Goal: Information Seeking & Learning: Learn about a topic

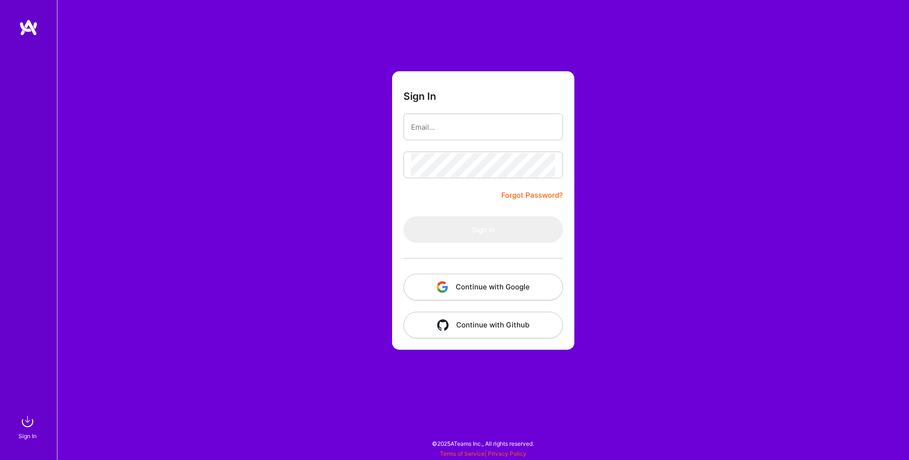
click at [461, 289] on button "Continue with Google" at bounding box center [484, 286] width 160 height 27
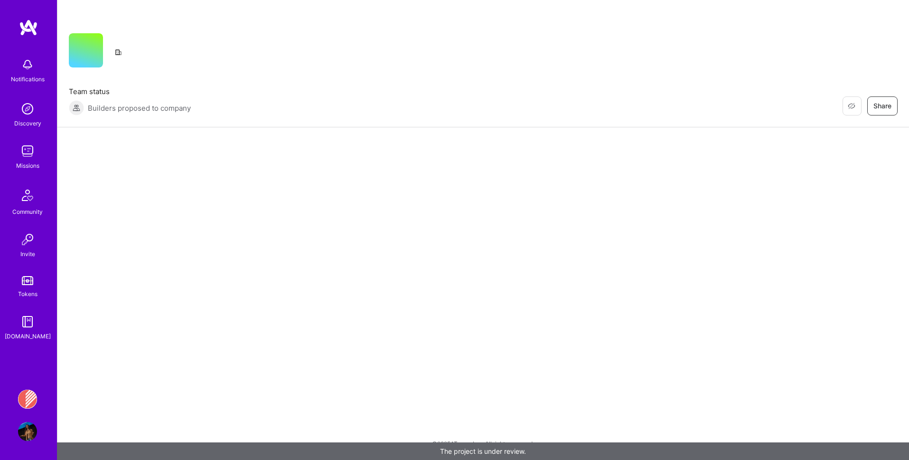
click at [28, 149] on img at bounding box center [27, 150] width 19 height 19
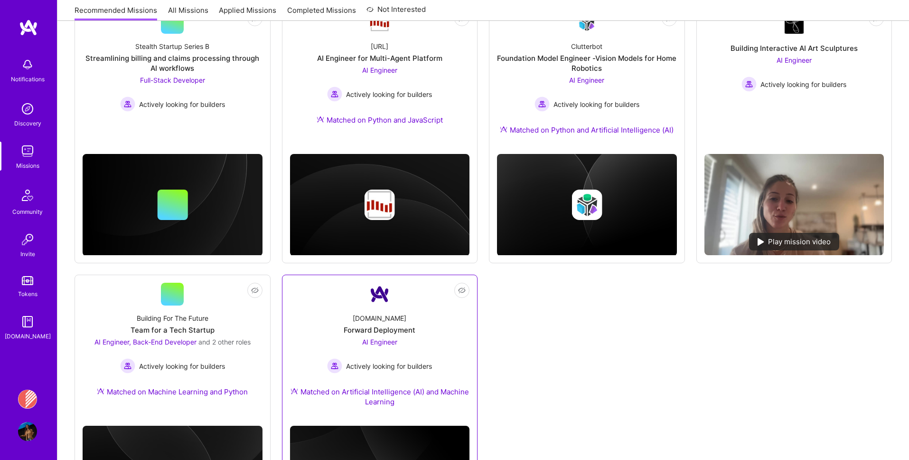
scroll to position [334, 0]
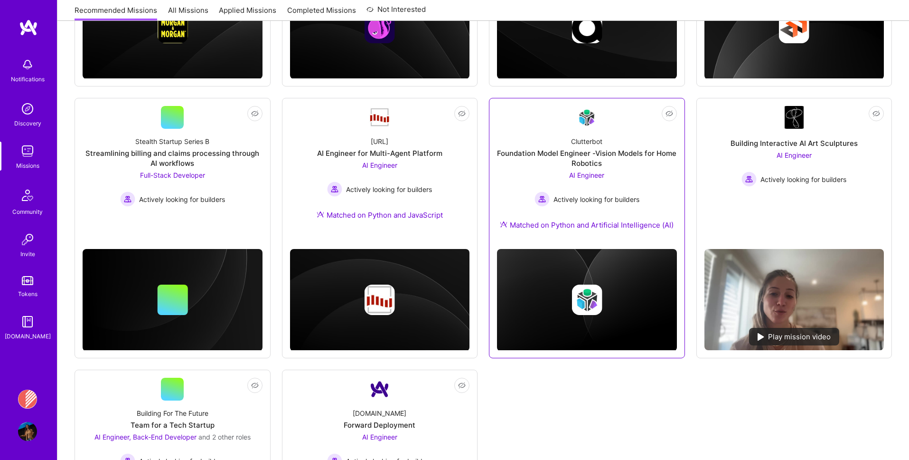
click at [544, 179] on div "AI Engineer Actively looking for builders" at bounding box center [587, 188] width 105 height 37
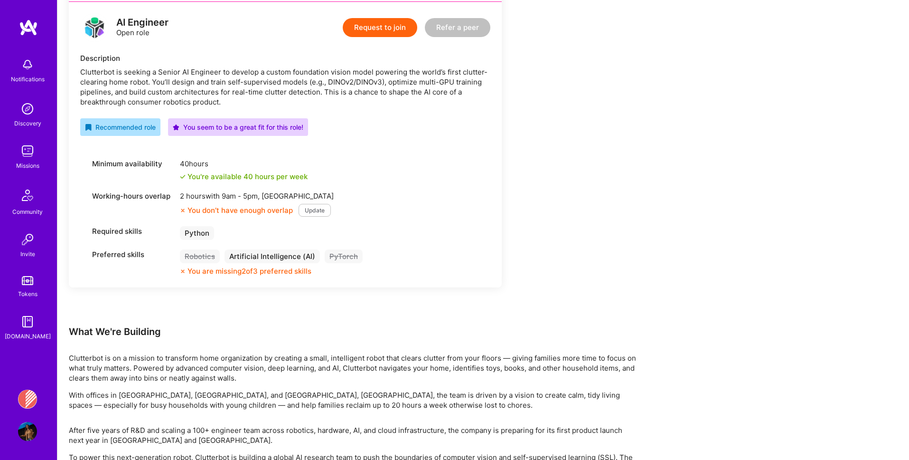
scroll to position [328, 0]
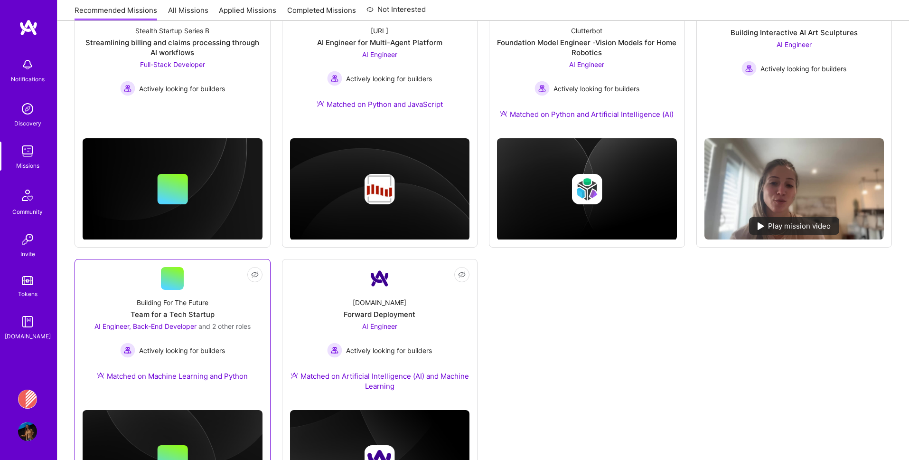
scroll to position [404, 0]
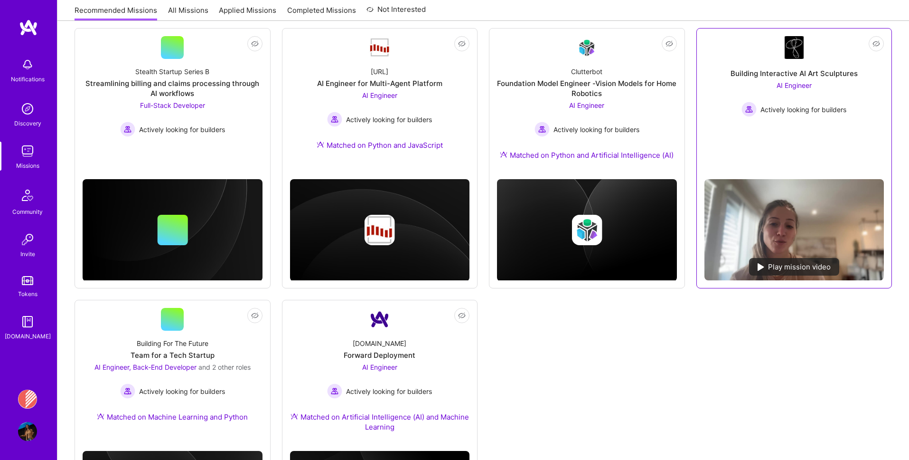
click at [741, 94] on div "AI Engineer Actively looking for builders" at bounding box center [793, 98] width 105 height 37
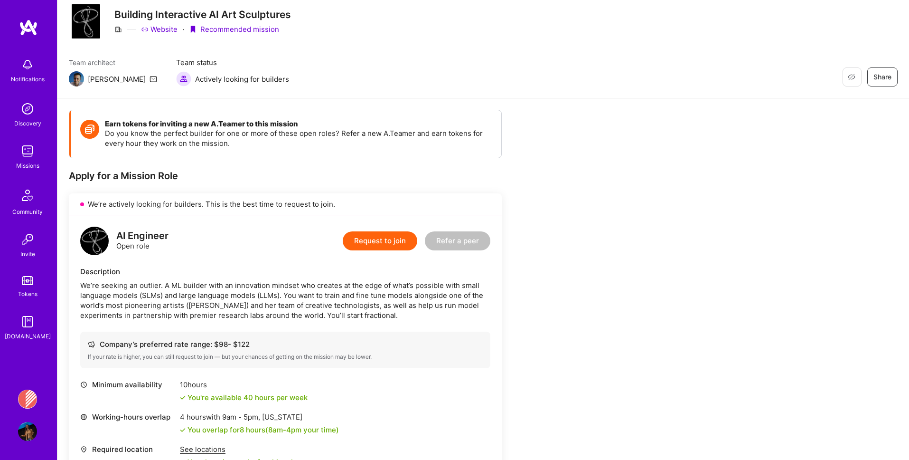
scroll to position [139, 0]
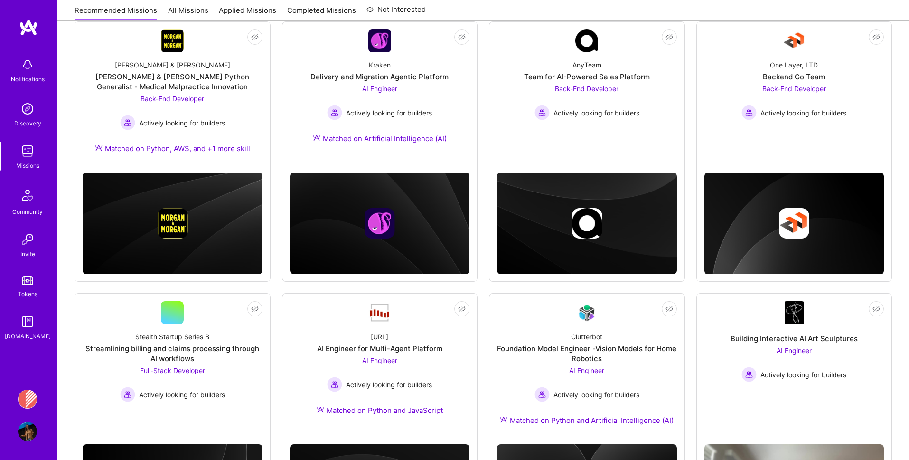
scroll to position [404, 0]
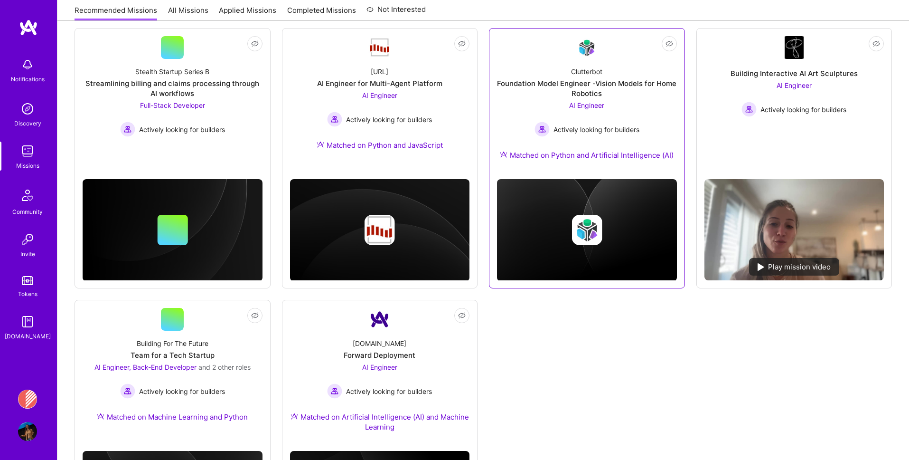
click at [525, 107] on div "Clutterbot Foundation Model Engineer -Vision Models for Home Robotics AI Engine…" at bounding box center [587, 115] width 180 height 113
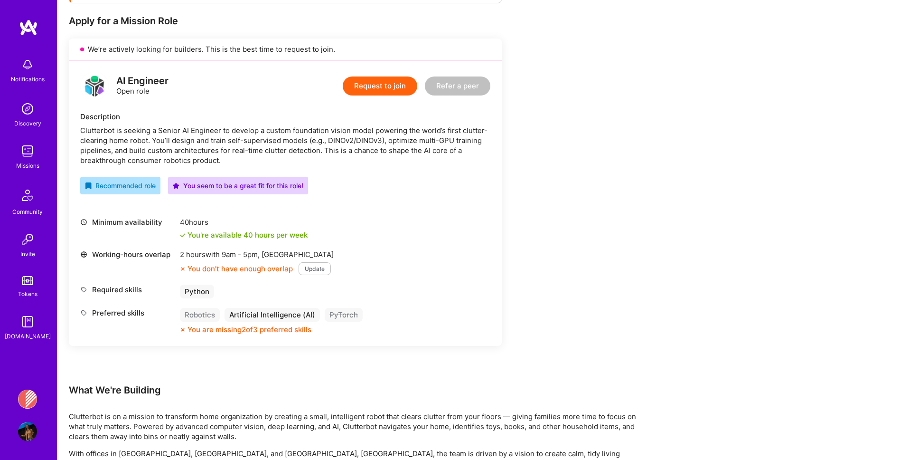
scroll to position [203, 0]
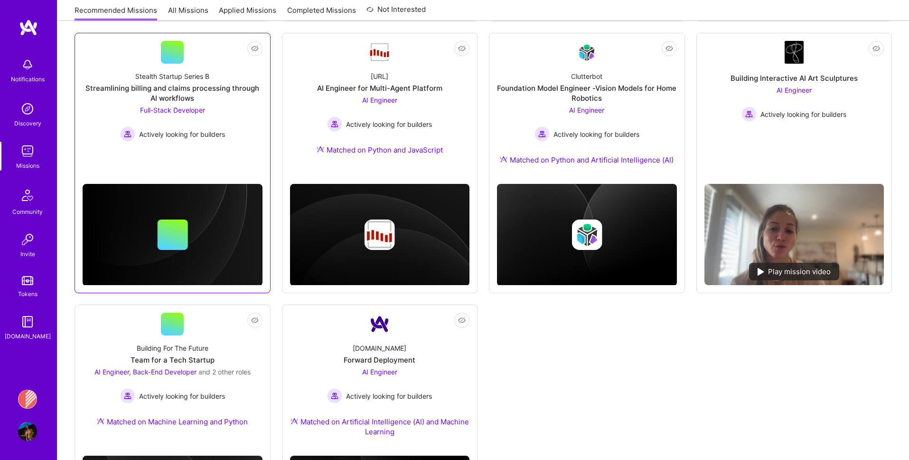
scroll to position [398, 0]
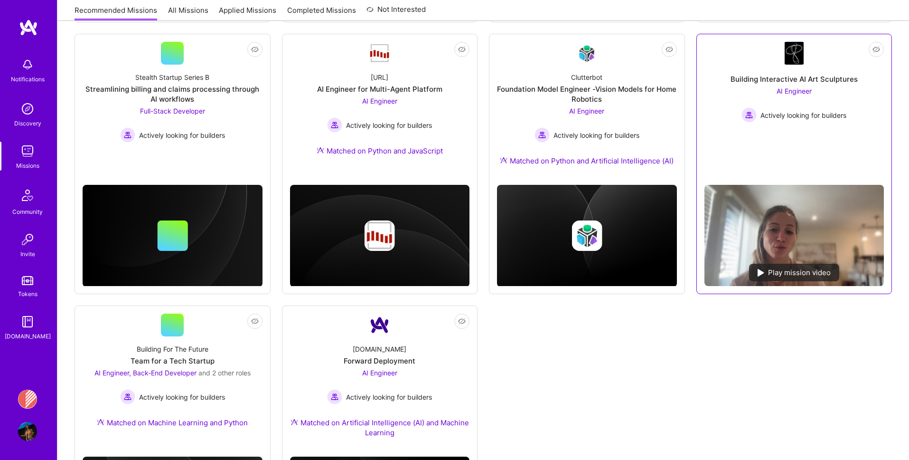
click at [716, 115] on div "Building Interactive AI Art Sculptures AI Engineer Actively looking for builders" at bounding box center [794, 94] width 180 height 58
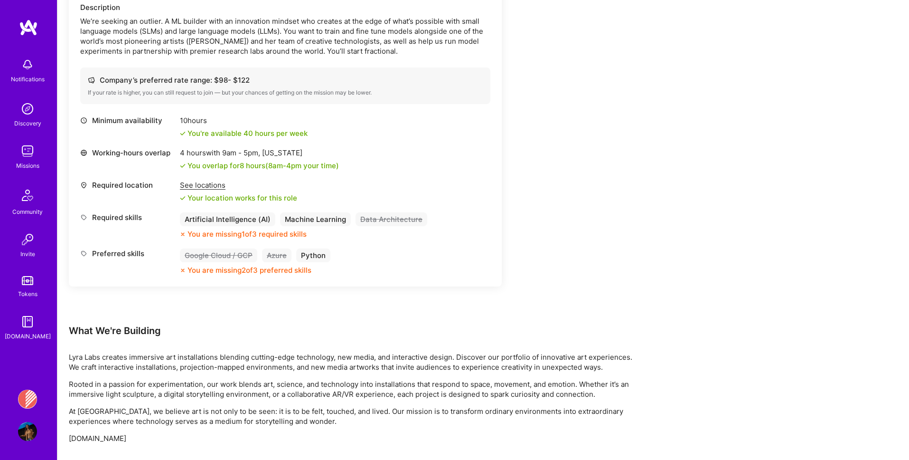
scroll to position [291, 0]
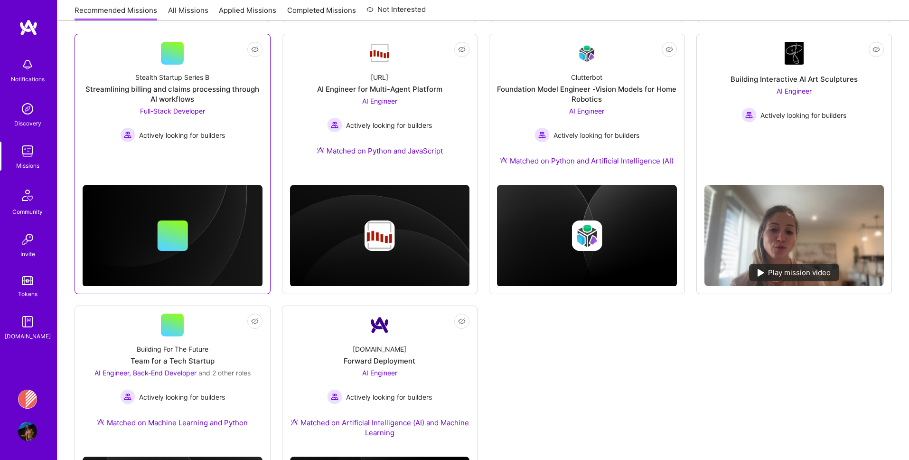
scroll to position [526, 0]
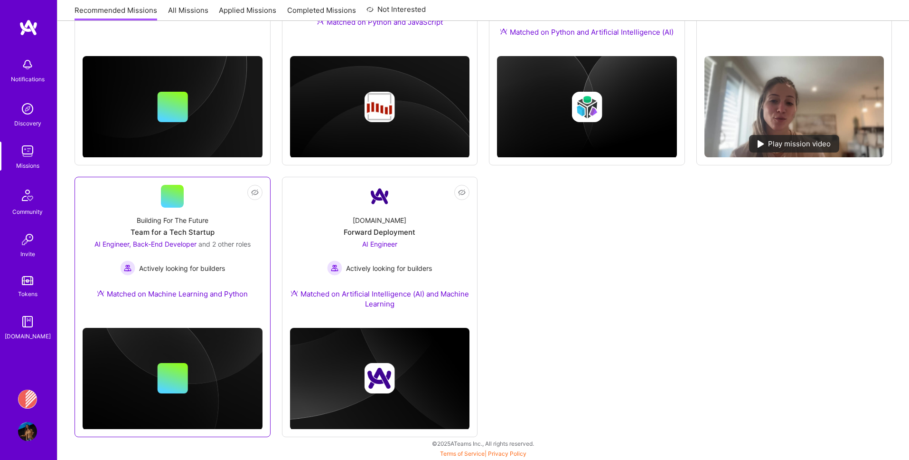
click at [235, 223] on div "Building For The Future Team for a Tech Startup AI Engineer, Back-End Developer…" at bounding box center [173, 258] width 180 height 103
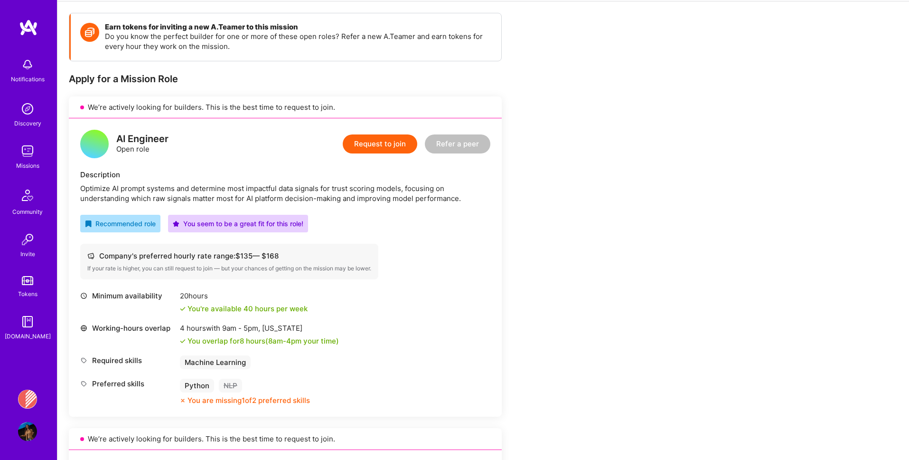
scroll to position [125, 0]
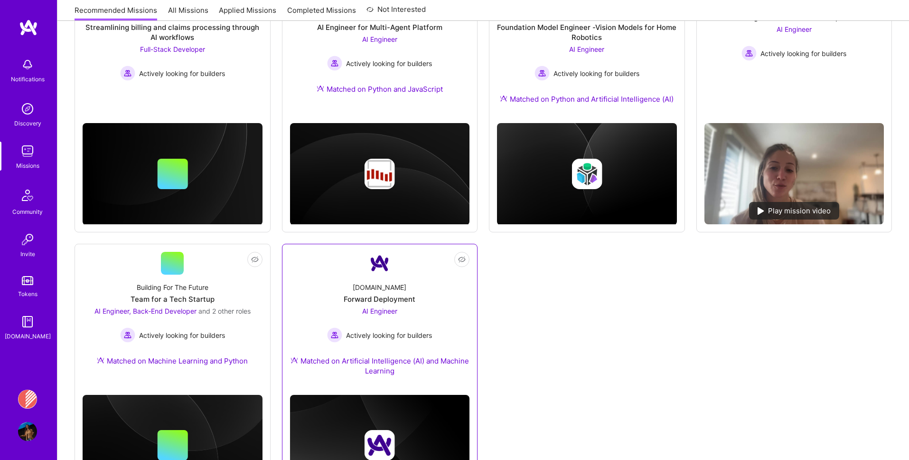
scroll to position [457, 0]
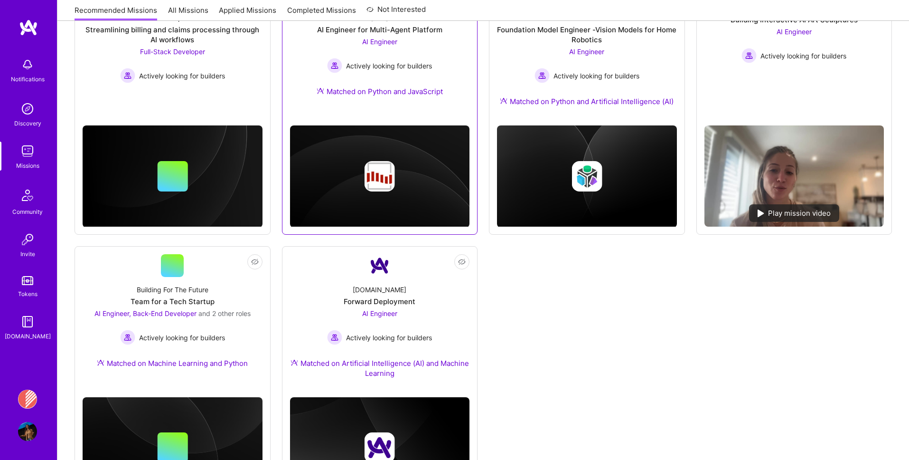
click at [356, 74] on div "[URL] AI Engineer for Multi-Agent Platform AI Engineer Actively looking for bui…" at bounding box center [380, 56] width 180 height 103
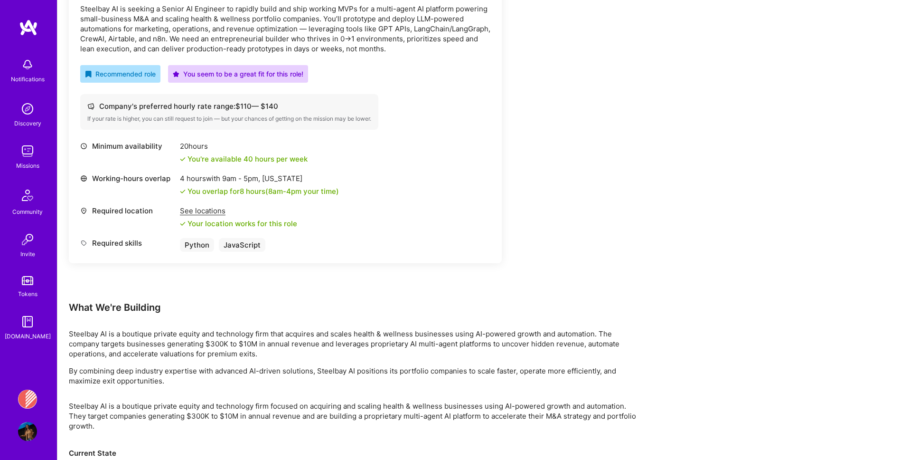
scroll to position [324, 0]
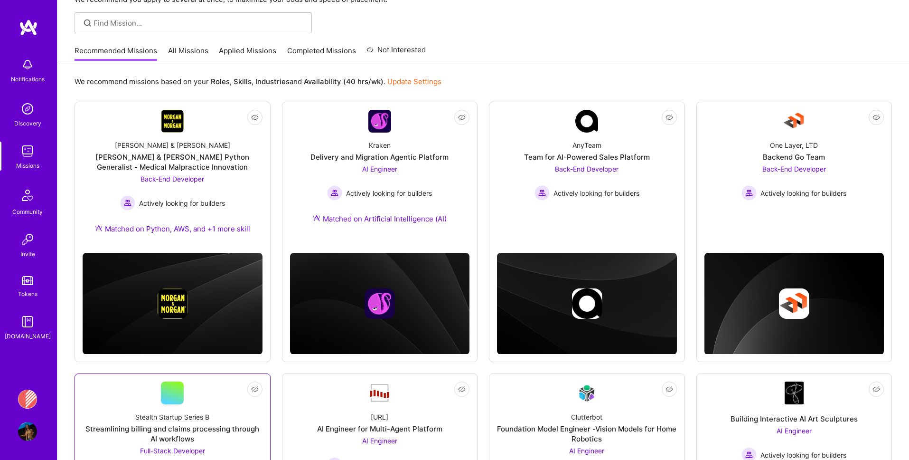
scroll to position [43, 0]
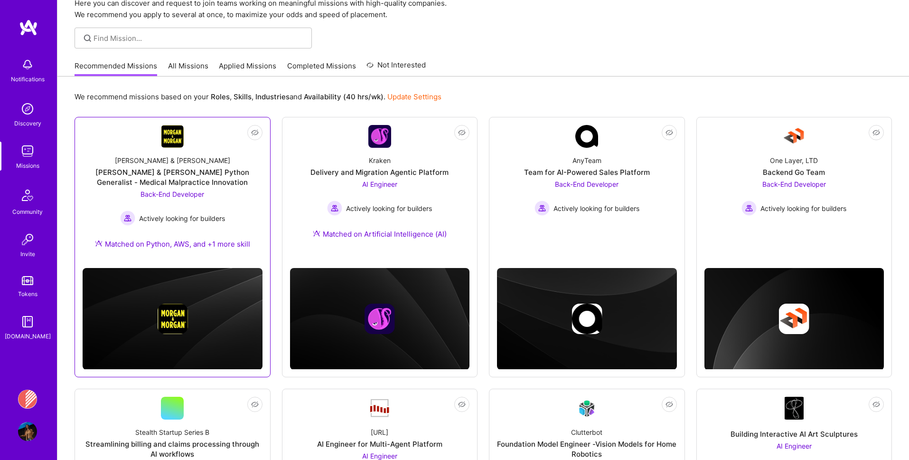
click at [235, 140] on link "Not Interested [PERSON_NAME] & [PERSON_NAME] & [PERSON_NAME] Python Generalist …" at bounding box center [173, 192] width 180 height 135
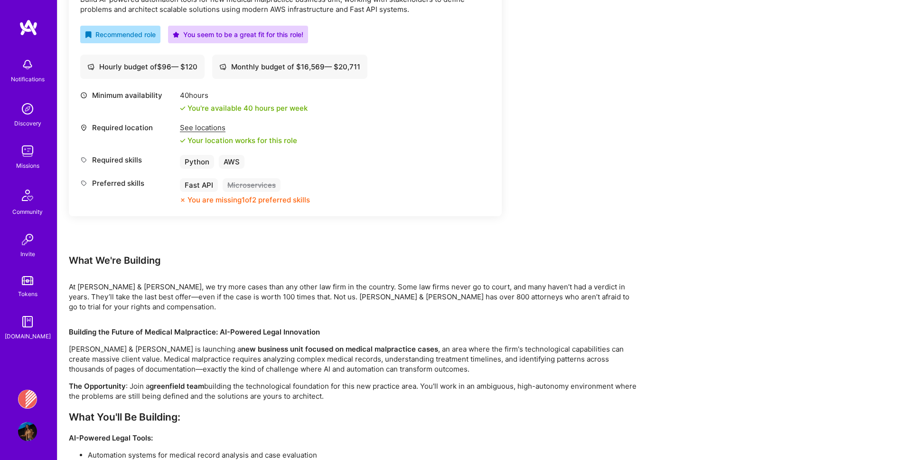
scroll to position [331, 0]
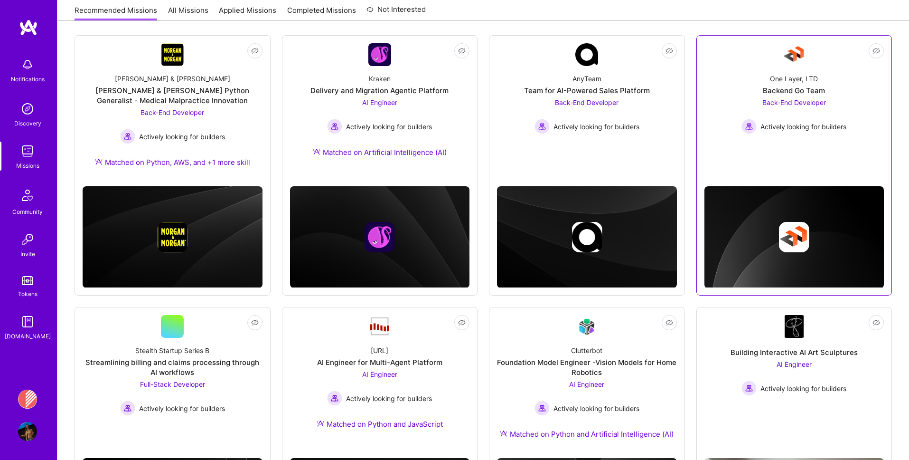
scroll to position [180, 0]
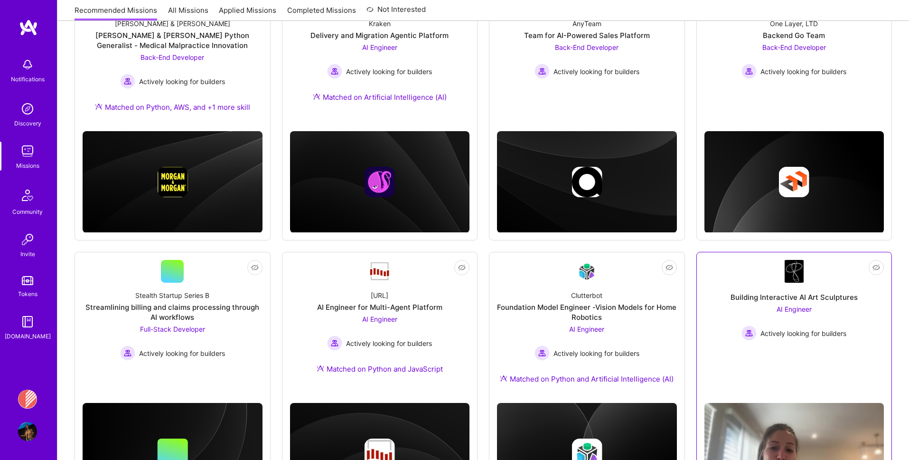
click at [742, 289] on div "Building Interactive AI Art Sculptures AI Engineer Actively looking for builders" at bounding box center [794, 311] width 180 height 58
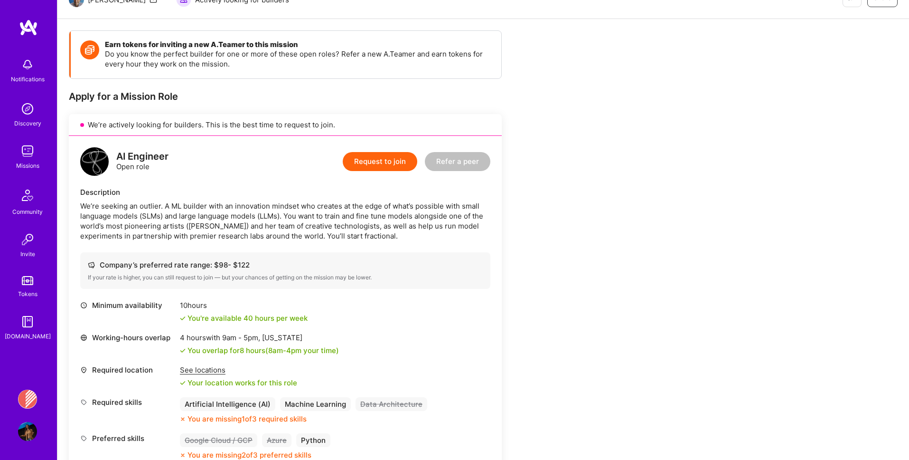
scroll to position [206, 0]
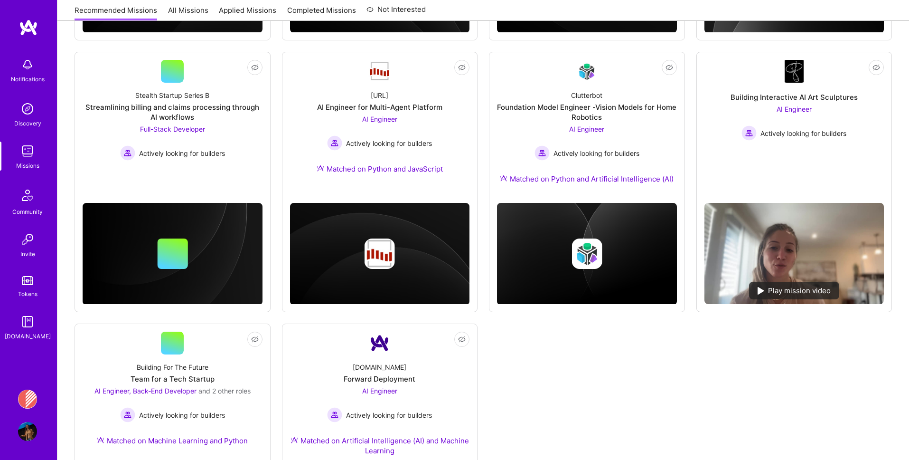
scroll to position [431, 0]
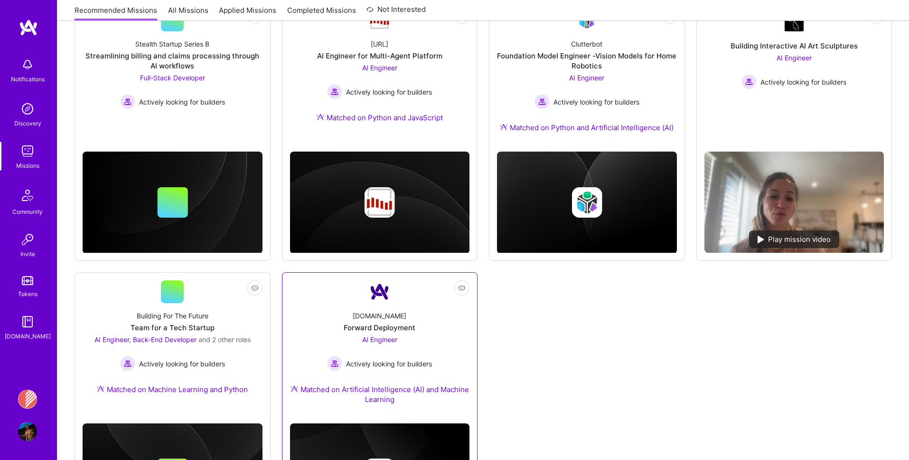
click at [333, 321] on div "[DOMAIN_NAME] Forward Deployment AI Engineer Actively looking for builders Matc…" at bounding box center [380, 359] width 180 height 113
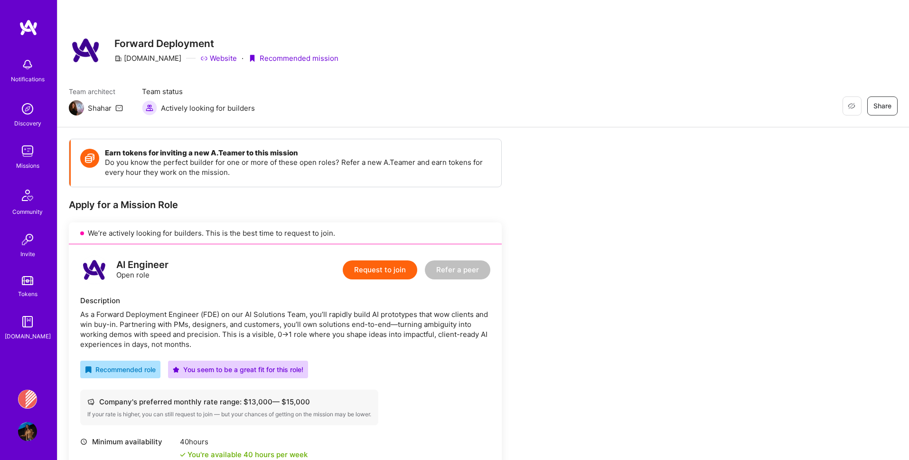
click at [19, 392] on link "Banjo Health: AI Coding Tools Enablement Workshop" at bounding box center [28, 398] width 24 height 19
